Goal: Information Seeking & Learning: Compare options

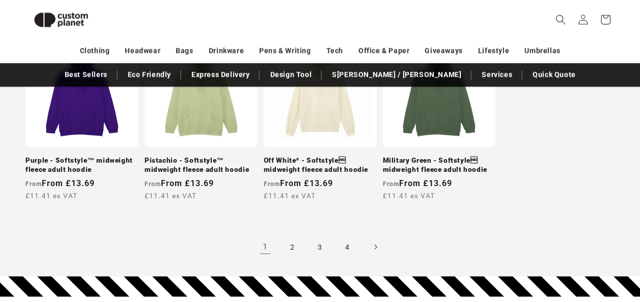
scroll to position [942, 0]
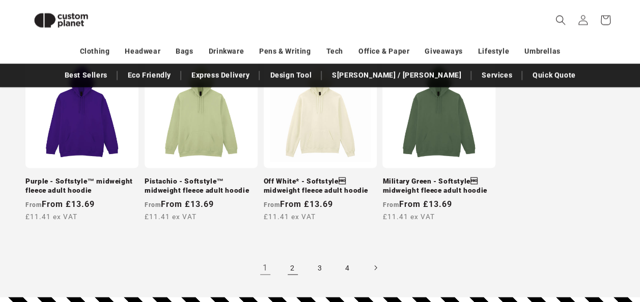
click at [292, 273] on link "2" at bounding box center [292, 267] width 22 height 22
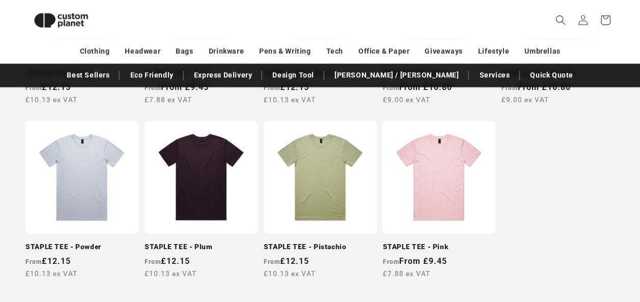
scroll to position [892, 0]
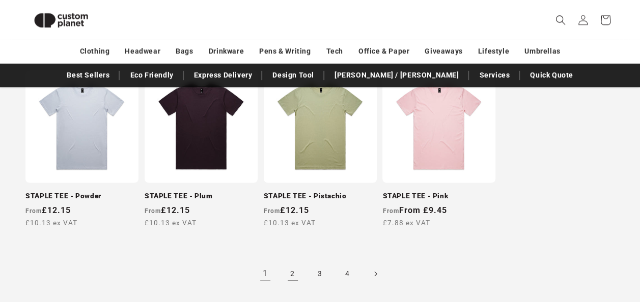
click at [292, 270] on link "2" at bounding box center [292, 274] width 22 height 22
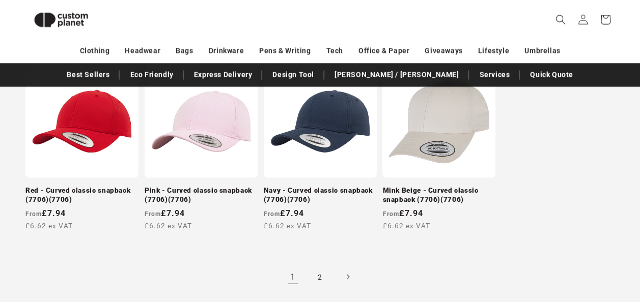
scroll to position [969, 0]
click at [318, 269] on link "2" at bounding box center [320, 277] width 22 height 22
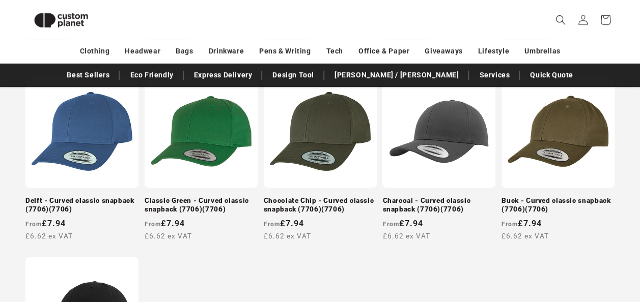
scroll to position [393, 0]
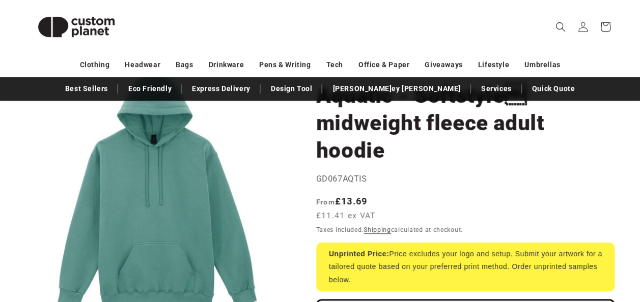
scroll to position [102, 0]
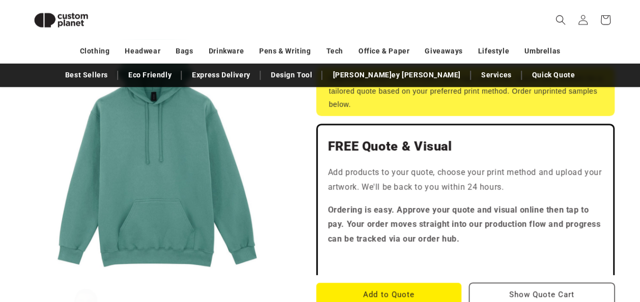
scroll to position [257, 0]
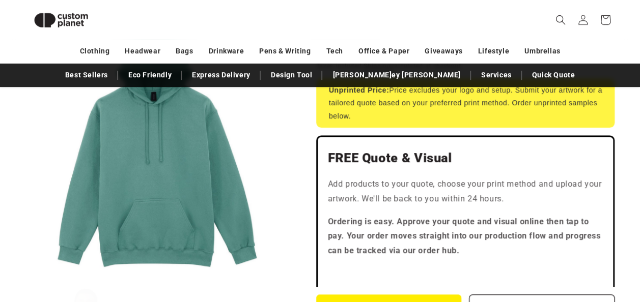
drag, startPoint x: 354, startPoint y: 214, endPoint x: 145, endPoint y: 207, distance: 209.8
click at [25, 280] on button "Open media 1 in modal" at bounding box center [25, 280] width 0 height 0
drag, startPoint x: 254, startPoint y: 204, endPoint x: 187, endPoint y: 210, distance: 66.9
click at [25, 280] on button "Open media 1 in modal" at bounding box center [25, 280] width 0 height 0
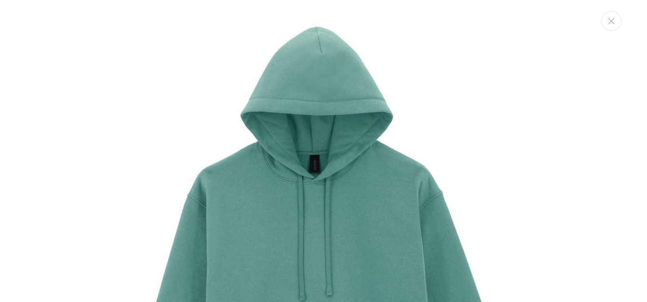
click at [210, 198] on img "Media gallery" at bounding box center [323, 267] width 535 height 535
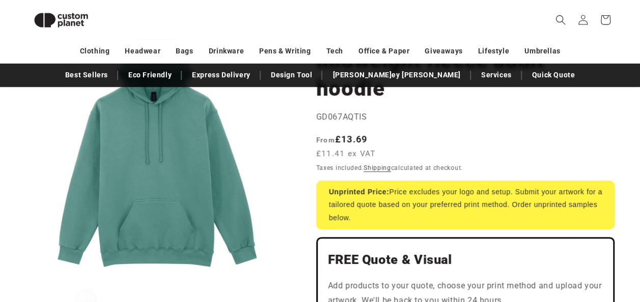
scroll to position [53, 0]
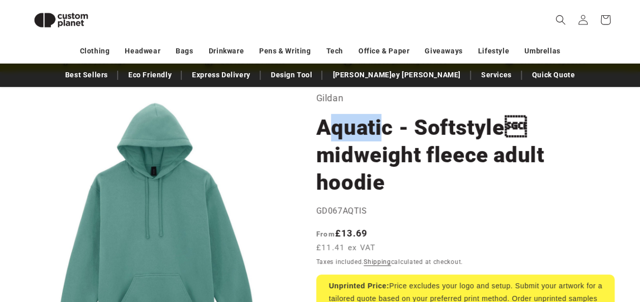
drag, startPoint x: 324, startPoint y: 124, endPoint x: 379, endPoint y: 123, distance: 55.5
click at [379, 123] on h1 "Aquatic - Softstyle midweight fleece adult hoodie" at bounding box center [465, 155] width 298 height 82
drag, startPoint x: 379, startPoint y: 123, endPoint x: 312, endPoint y: 125, distance: 66.7
drag, startPoint x: 315, startPoint y: 127, endPoint x: 387, endPoint y: 126, distance: 71.2
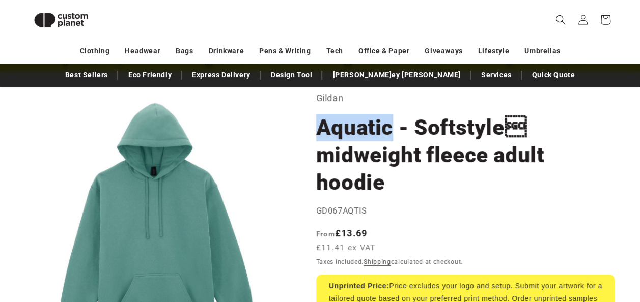
click at [387, 126] on h1 "Aquatic - Softstyle midweight fleece adult hoodie" at bounding box center [465, 155] width 298 height 82
copy h1 "Aquatic"
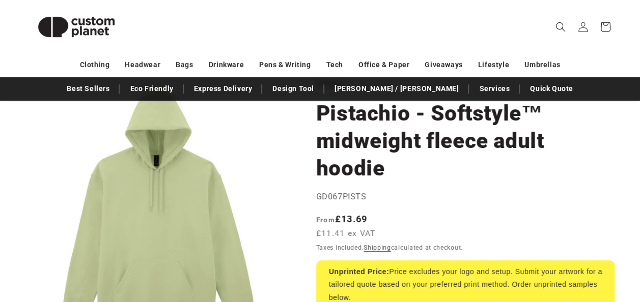
scroll to position [102, 0]
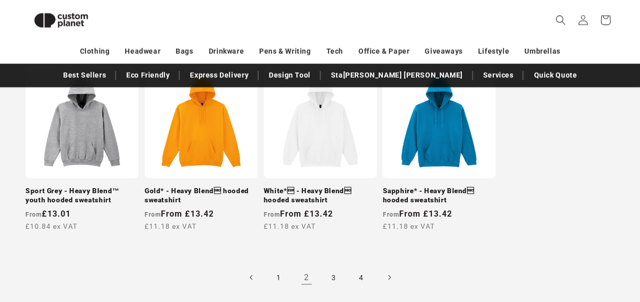
scroll to position [963, 0]
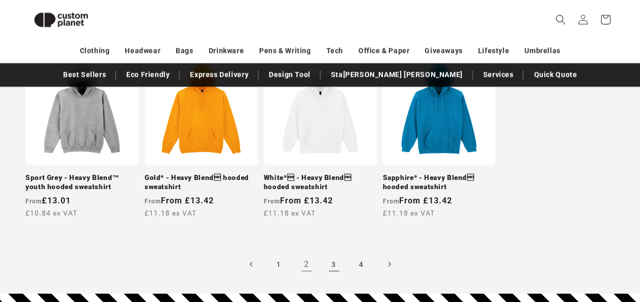
click at [337, 257] on link "3" at bounding box center [334, 264] width 22 height 22
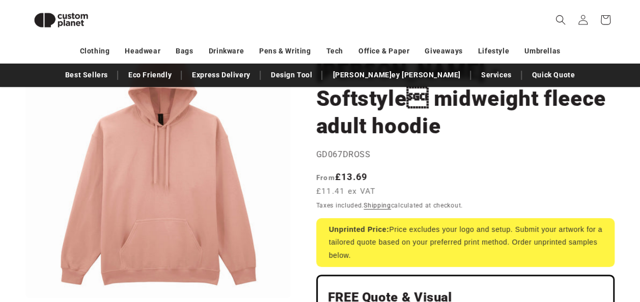
scroll to position [108, 0]
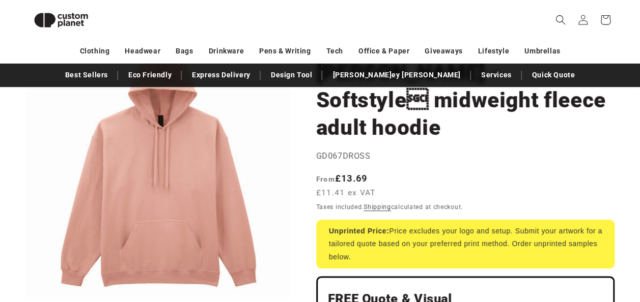
click at [25, 300] on button "Open media 1 in modal" at bounding box center [25, 300] width 0 height 0
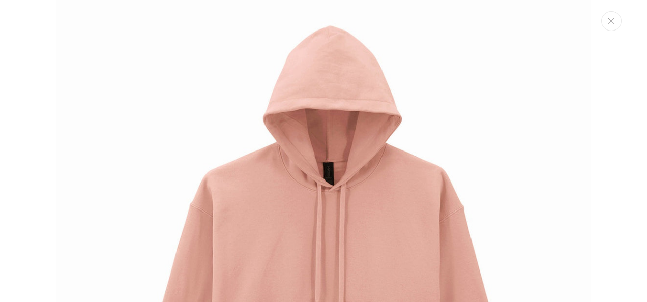
click at [214, 215] on img "Media gallery" at bounding box center [323, 267] width 535 height 535
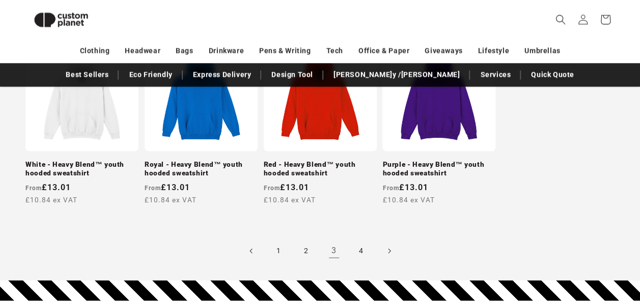
scroll to position [984, 0]
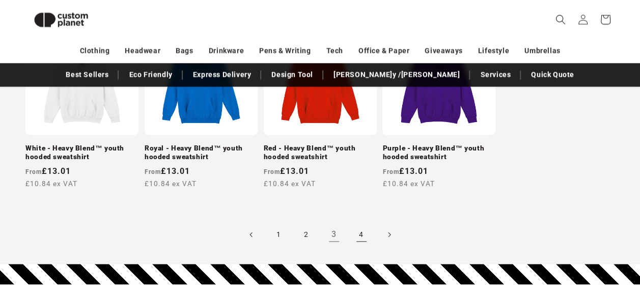
click at [368, 224] on link "4" at bounding box center [361, 235] width 22 height 22
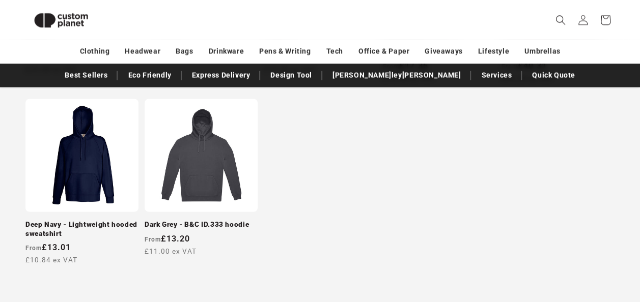
scroll to position [954, 0]
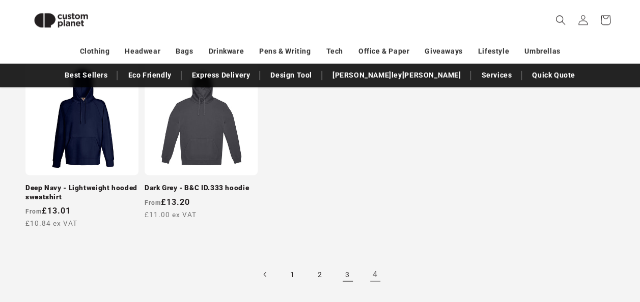
click at [340, 263] on link "3" at bounding box center [347, 274] width 22 height 22
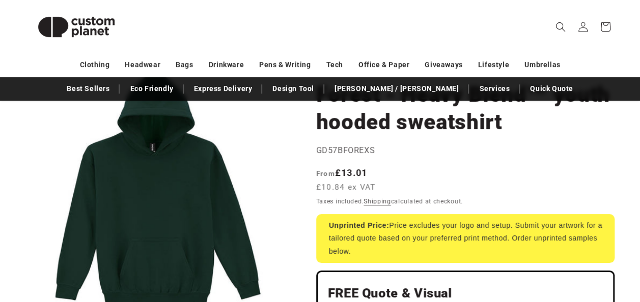
scroll to position [102, 0]
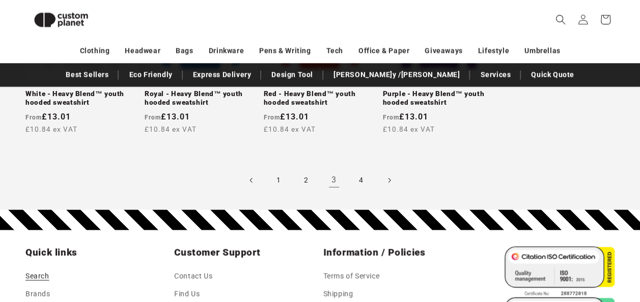
scroll to position [1054, 0]
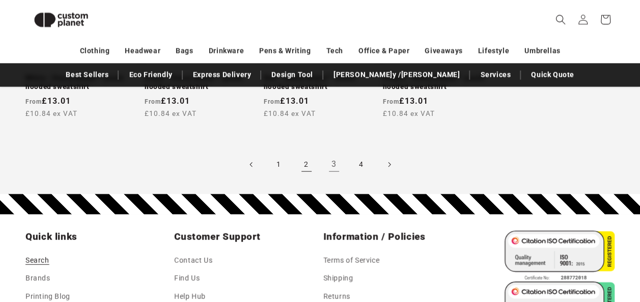
click at [306, 160] on link "2" at bounding box center [306, 165] width 22 height 22
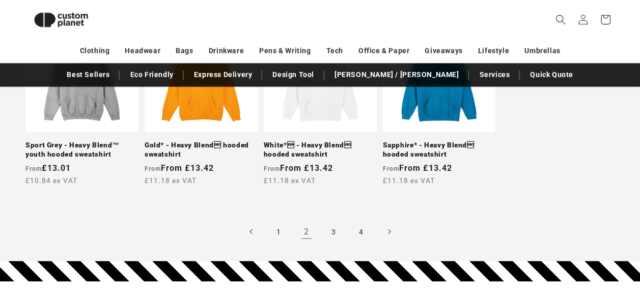
scroll to position [1054, 0]
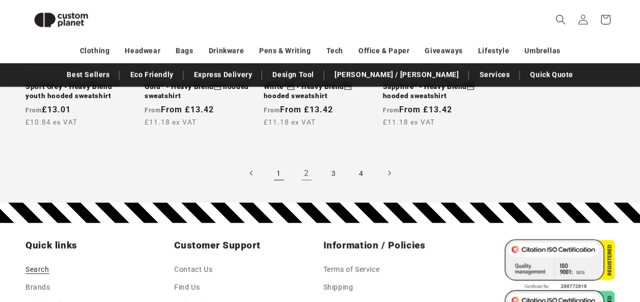
click at [279, 162] on link "1" at bounding box center [279, 173] width 22 height 22
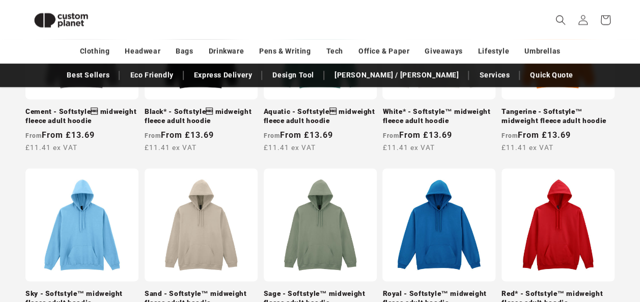
scroll to position [698, 0]
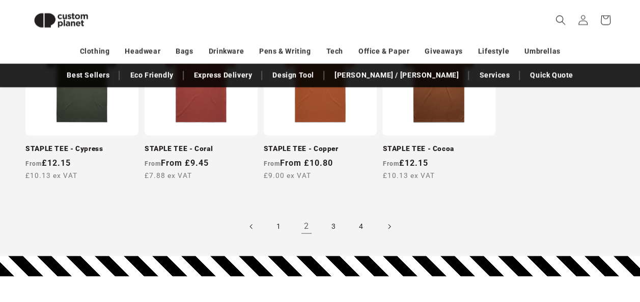
scroll to position [953, 0]
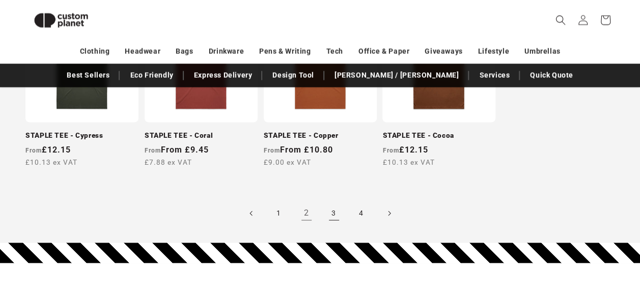
click at [332, 214] on link "3" at bounding box center [334, 213] width 22 height 22
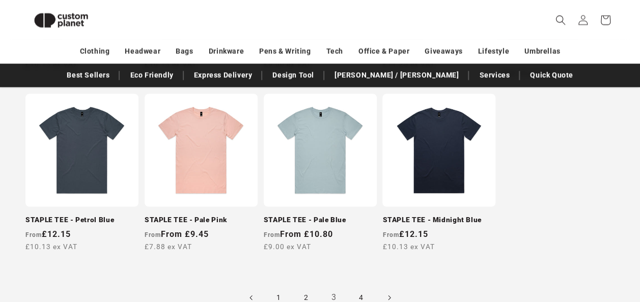
scroll to position [902, 0]
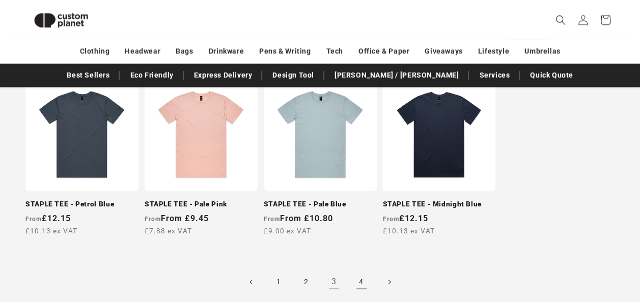
click at [368, 271] on link "4" at bounding box center [361, 282] width 22 height 22
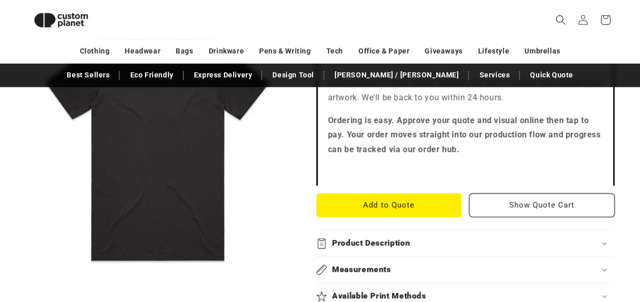
scroll to position [393, 0]
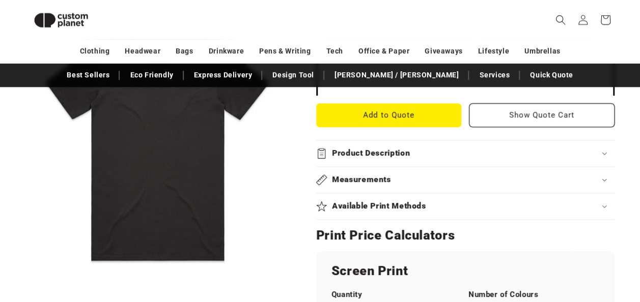
click at [394, 179] on div "Measurements" at bounding box center [465, 180] width 298 height 11
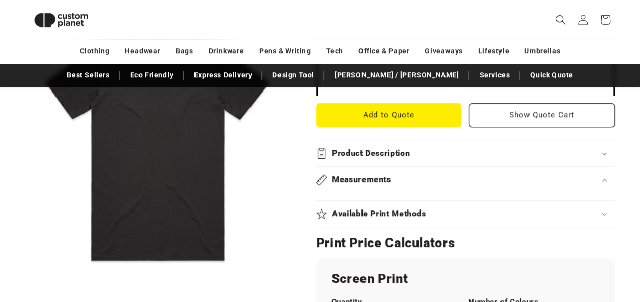
click at [408, 175] on div "Measurements" at bounding box center [465, 180] width 298 height 11
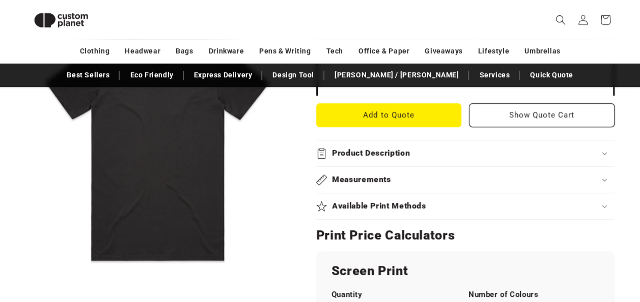
click at [397, 152] on h2 "Product Description" at bounding box center [371, 153] width 78 height 11
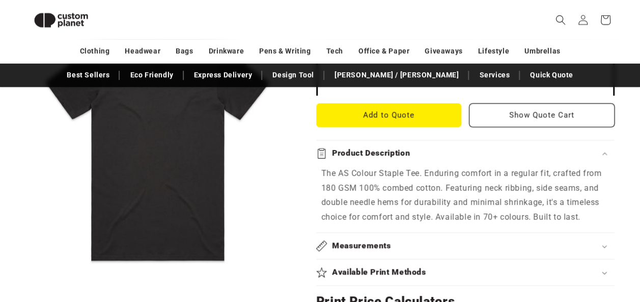
click at [397, 152] on h2 "Product Description" at bounding box center [371, 153] width 78 height 11
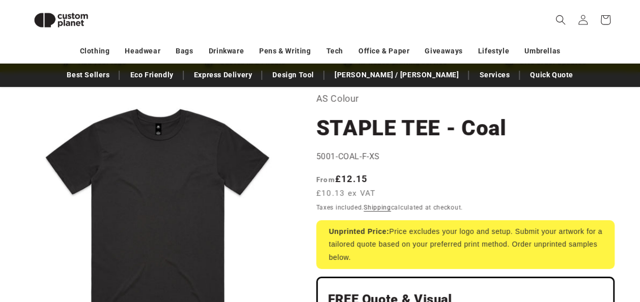
scroll to position [37, 0]
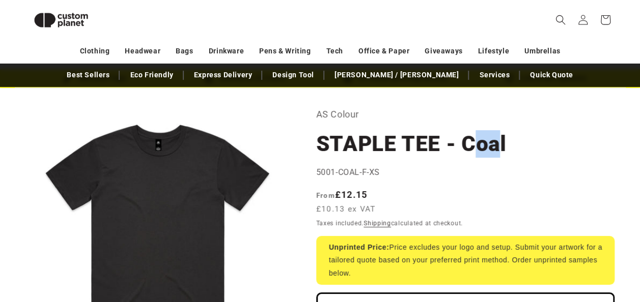
drag, startPoint x: 467, startPoint y: 143, endPoint x: 498, endPoint y: 141, distance: 31.1
click at [499, 141] on h1 "STAPLE TEE - Coal" at bounding box center [465, 143] width 298 height 27
drag, startPoint x: 498, startPoint y: 141, endPoint x: 457, endPoint y: 144, distance: 41.3
click at [456, 144] on h1 "STAPLE TEE - Coal" at bounding box center [465, 143] width 298 height 27
drag, startPoint x: 462, startPoint y: 147, endPoint x: 507, endPoint y: 141, distance: 45.6
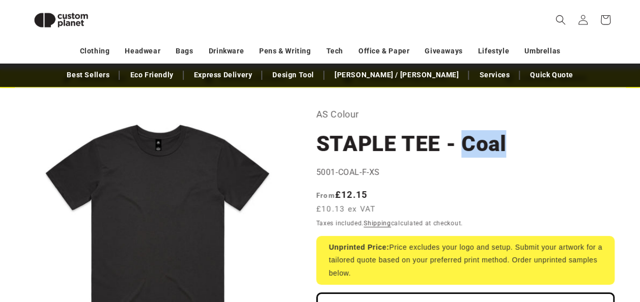
click at [507, 141] on h1 "STAPLE TEE - Coal" at bounding box center [465, 143] width 298 height 27
copy h1 "Coal"
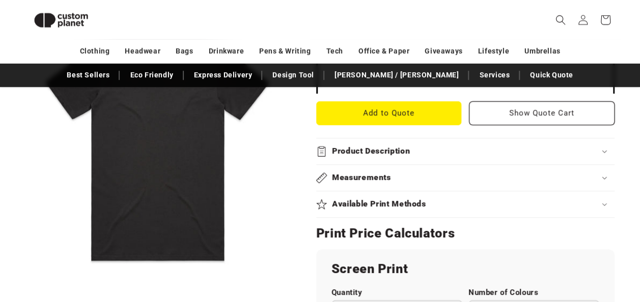
scroll to position [342, 0]
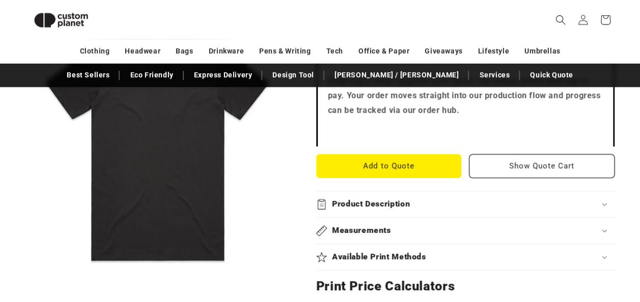
click at [400, 236] on summary "Measurements" at bounding box center [465, 231] width 298 height 26
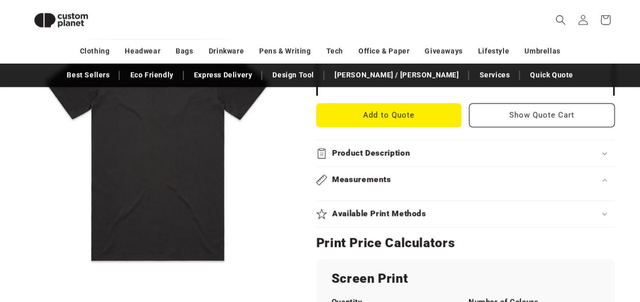
click at [388, 176] on h2 "Measurements" at bounding box center [361, 180] width 59 height 11
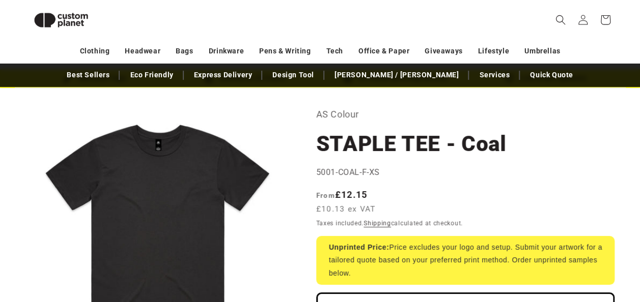
scroll to position [0, 0]
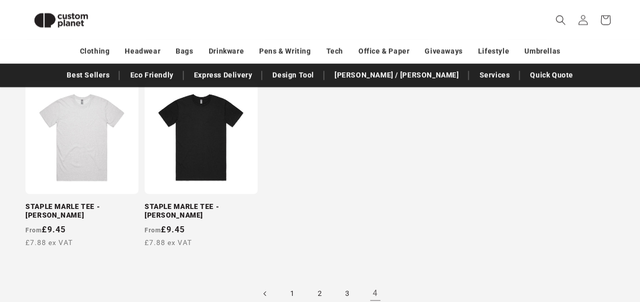
scroll to position [749, 0]
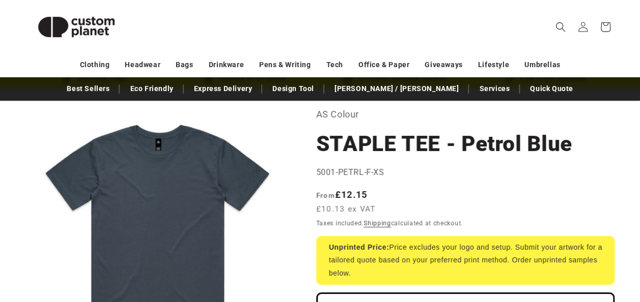
scroll to position [102, 0]
